Goal: Find specific page/section: Find specific page/section

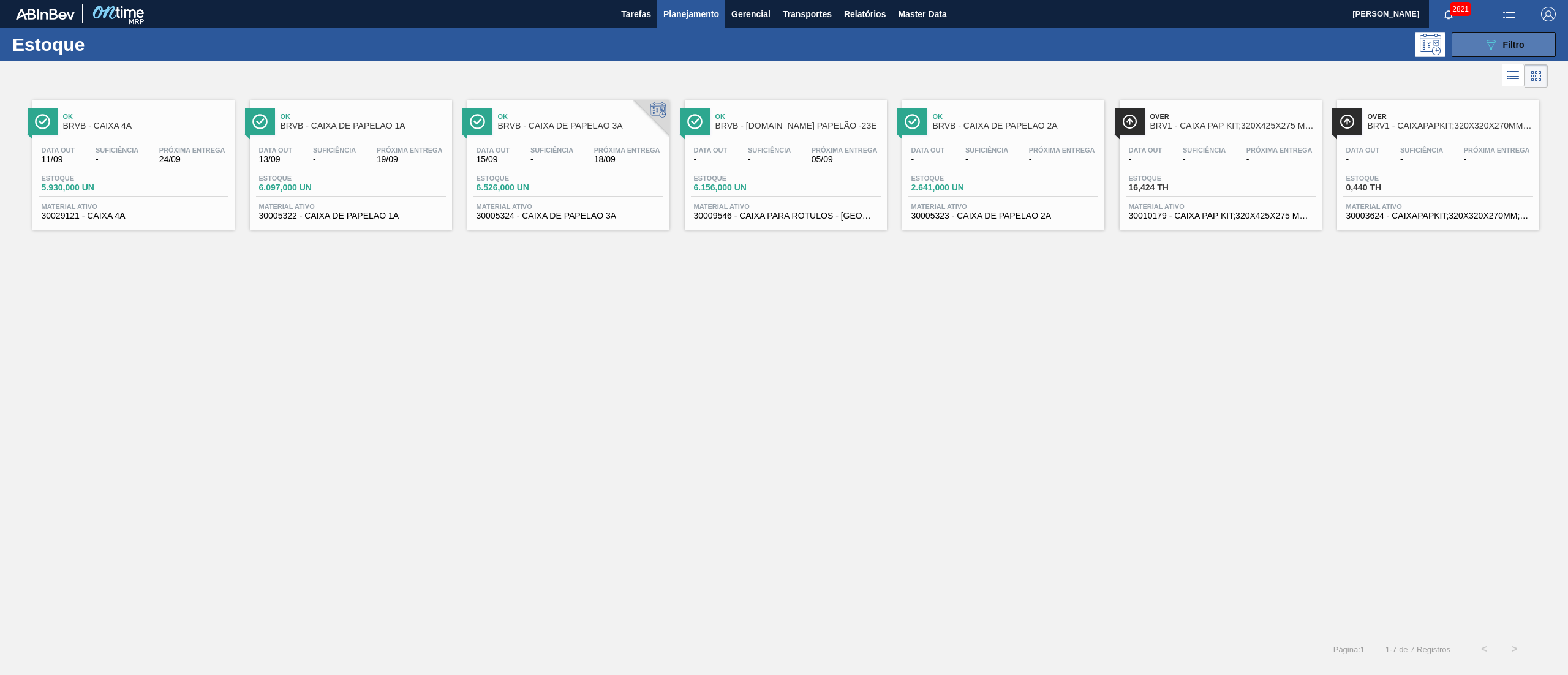
click at [1473, 42] on button "089F7B8B-B2A5-4AFE-B5C0-19BA573D28AC Filtro" at bounding box center [1503, 45] width 104 height 25
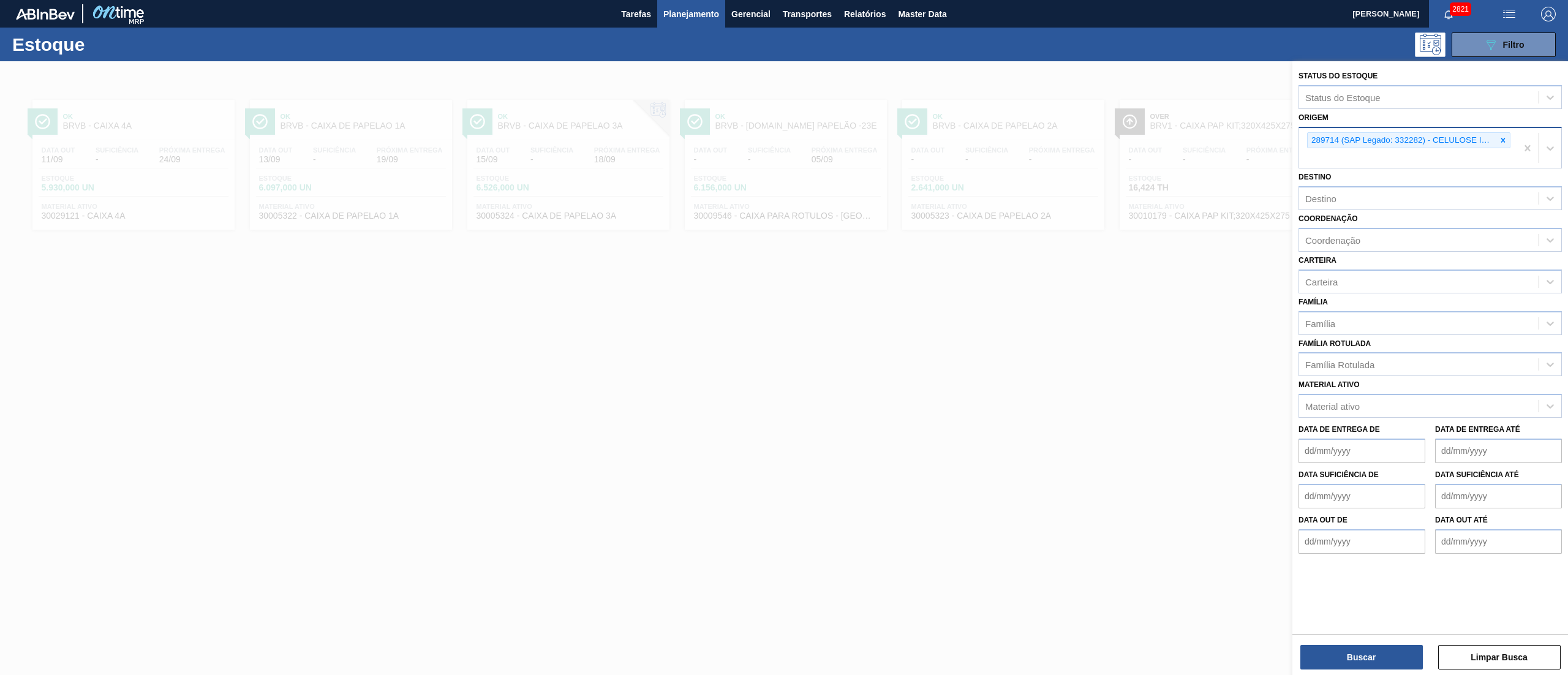
click at [1504, 137] on icon at bounding box center [1503, 140] width 9 height 9
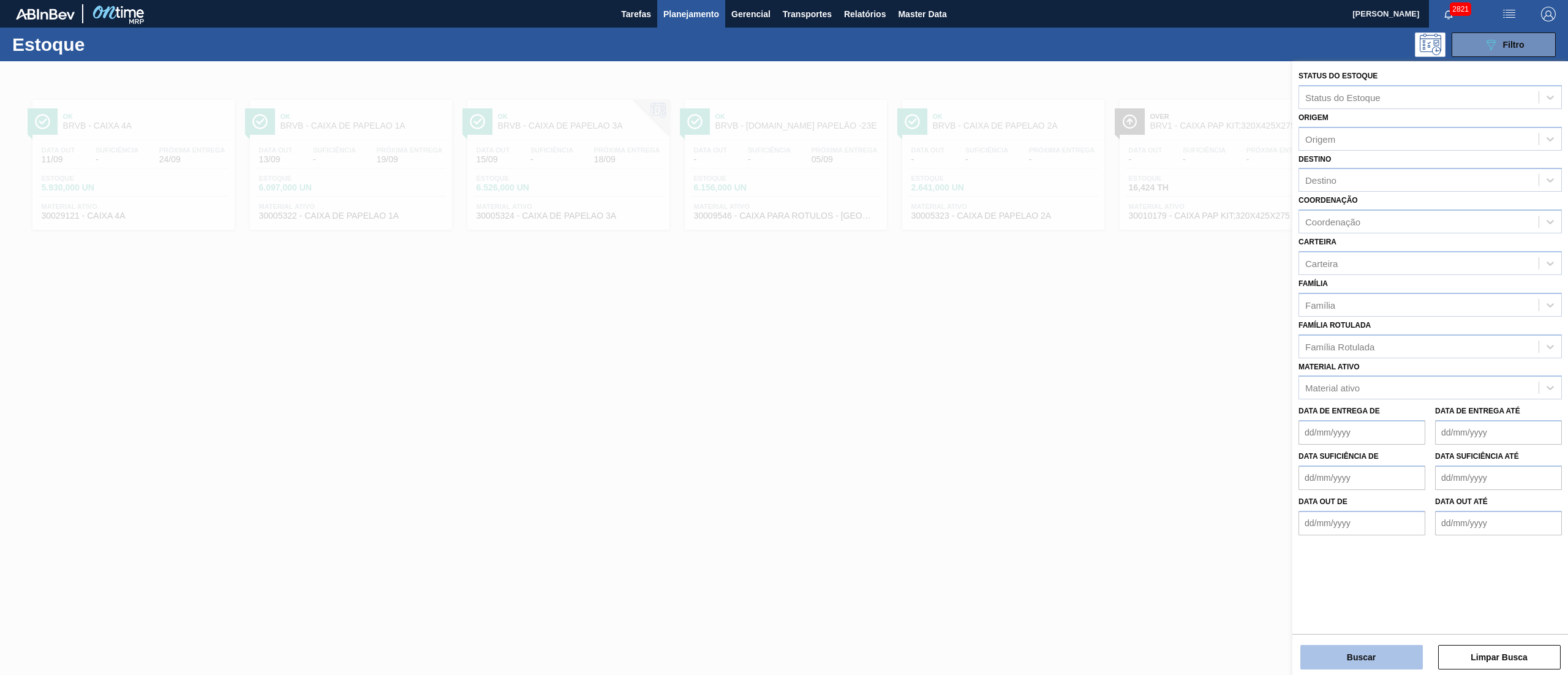
click at [1342, 659] on button "Buscar" at bounding box center [1361, 657] width 122 height 25
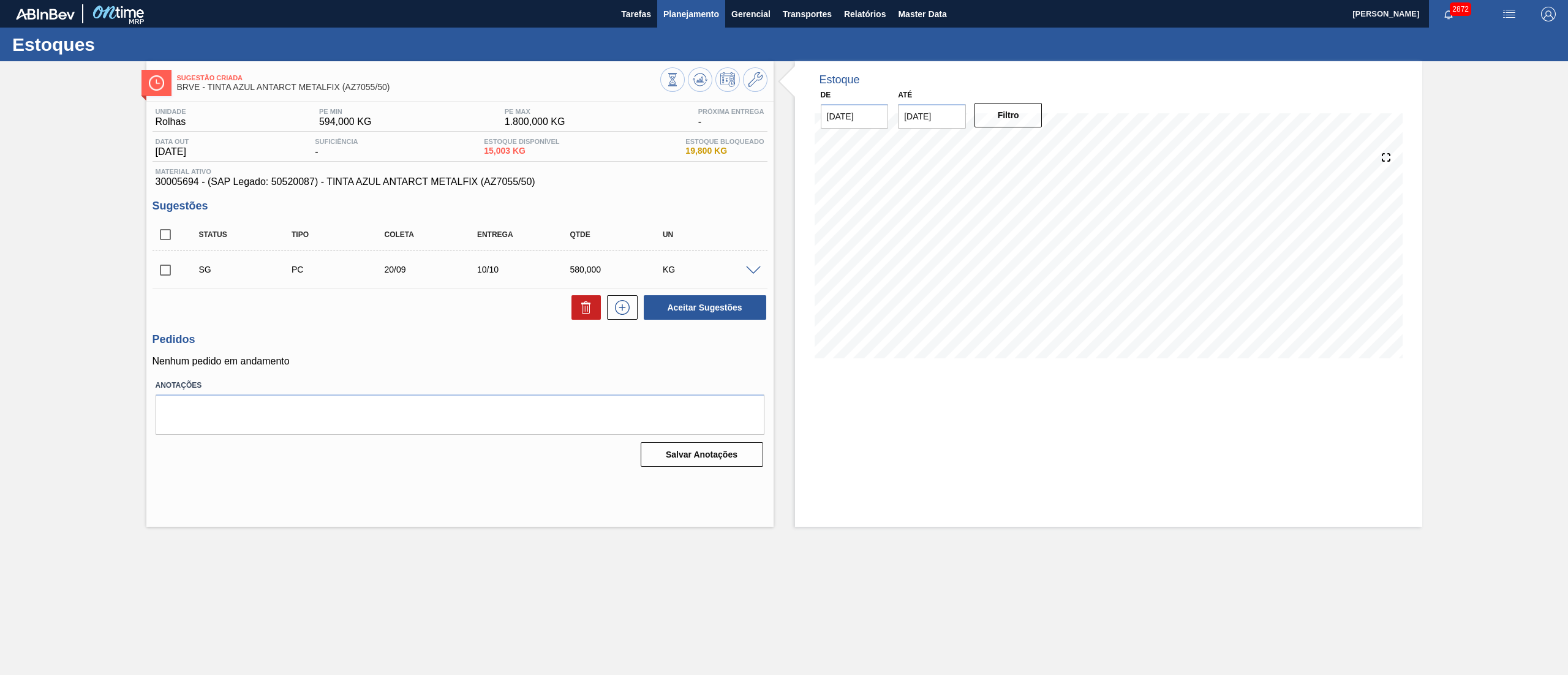
click at [695, 20] on span "Planejamento" at bounding box center [691, 14] width 56 height 15
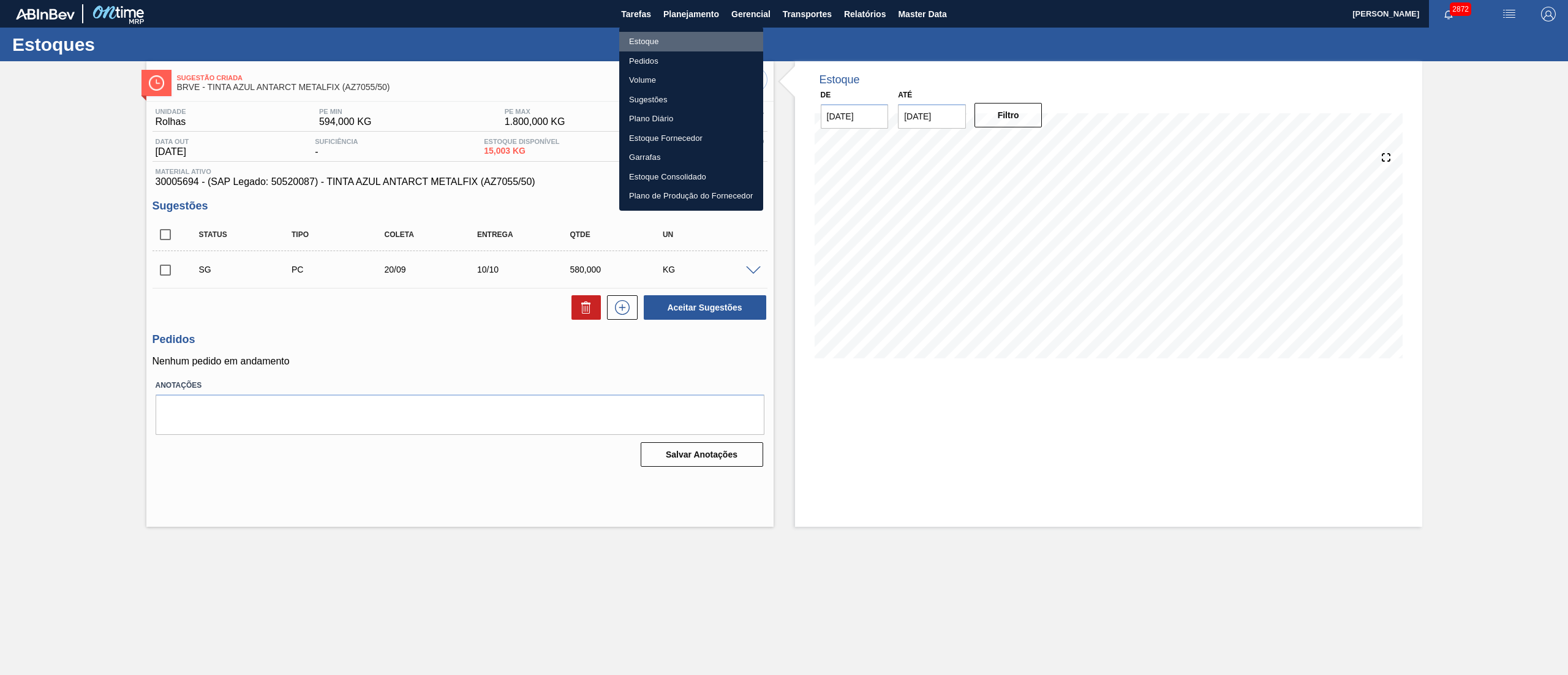
click at [681, 43] on li "Estoque" at bounding box center [691, 42] width 144 height 20
